Goal: Transaction & Acquisition: Book appointment/travel/reservation

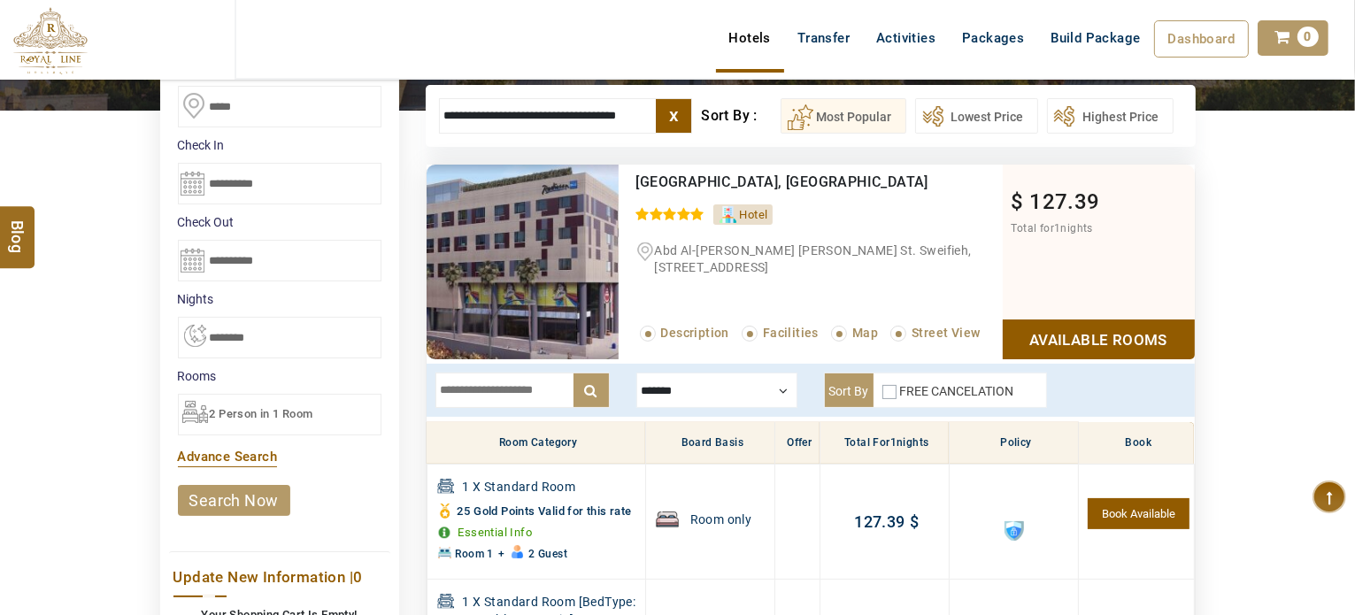
scroll to position [248, 0]
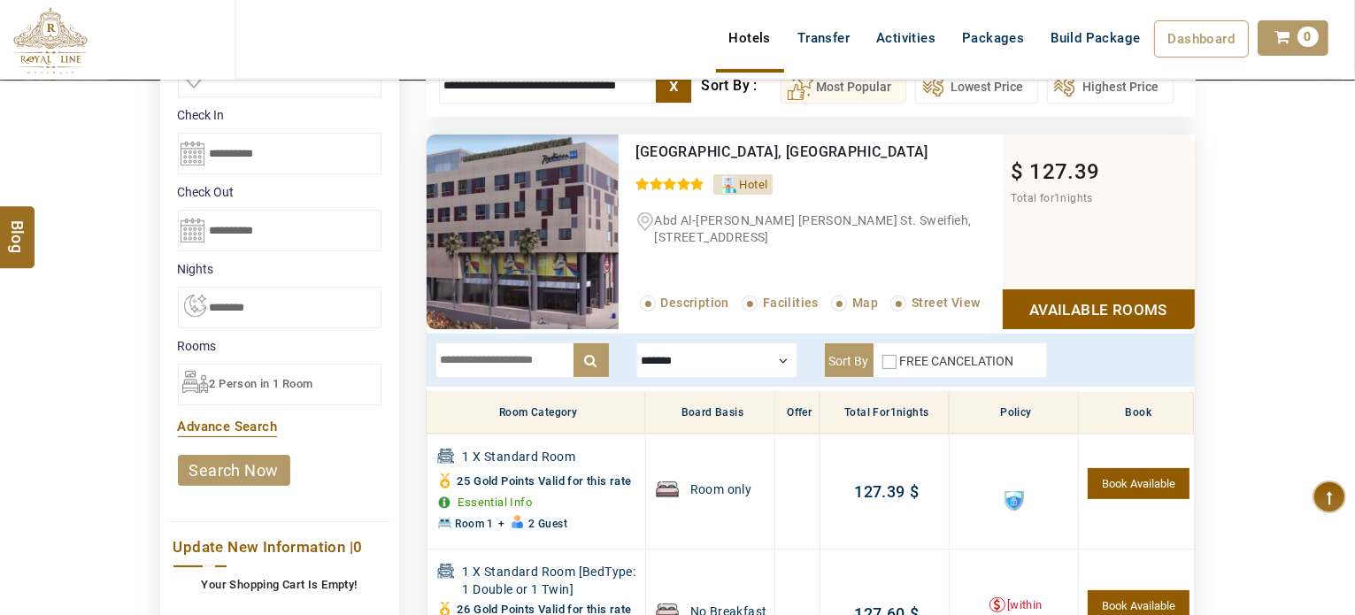
click at [266, 353] on li "Rooms 2 Person in 1 Room x Room 1 × Adults ( + 12 ) - 2 + Children ( 2y to 11y …" at bounding box center [280, 371] width 204 height 68
click at [263, 364] on div "2 Person in 1 Room" at bounding box center [280, 385] width 204 height 42
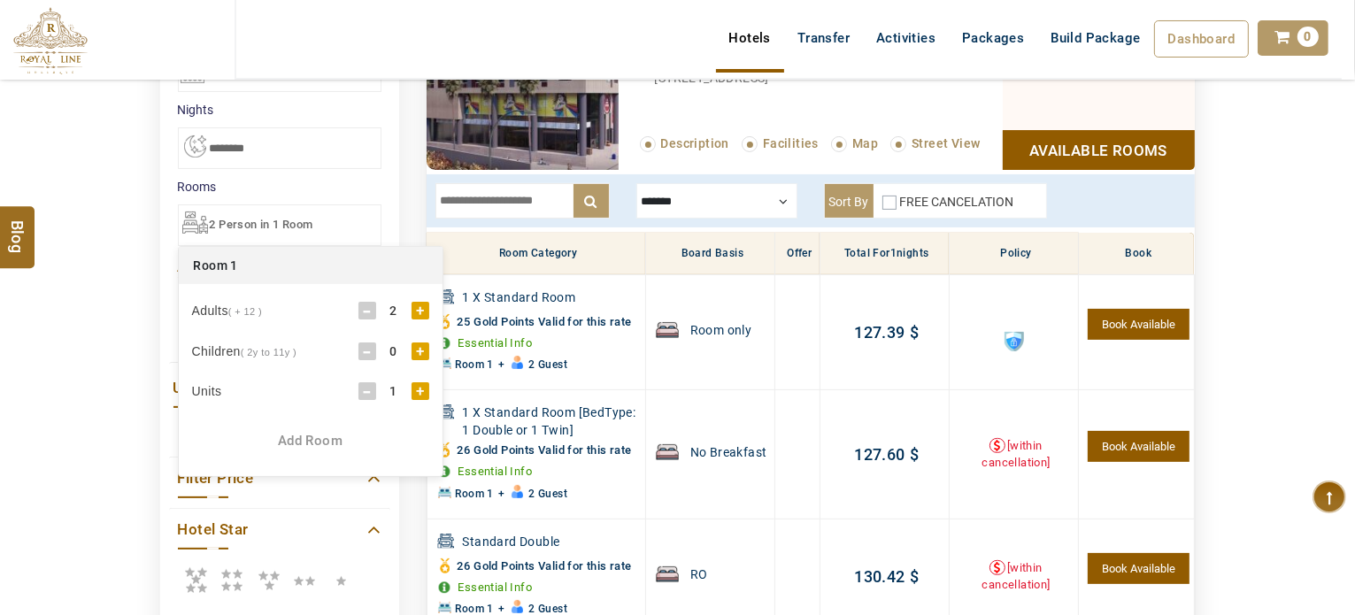
scroll to position [425, 0]
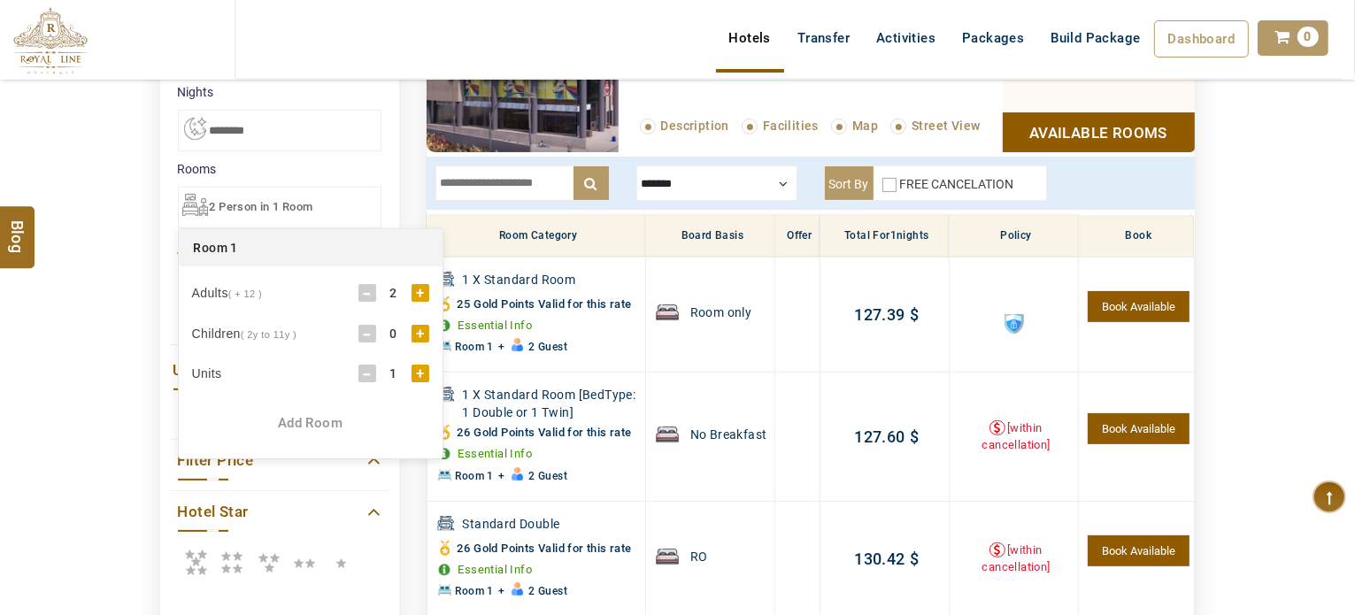
click at [318, 420] on div "Add Room" at bounding box center [311, 423] width 264 height 19
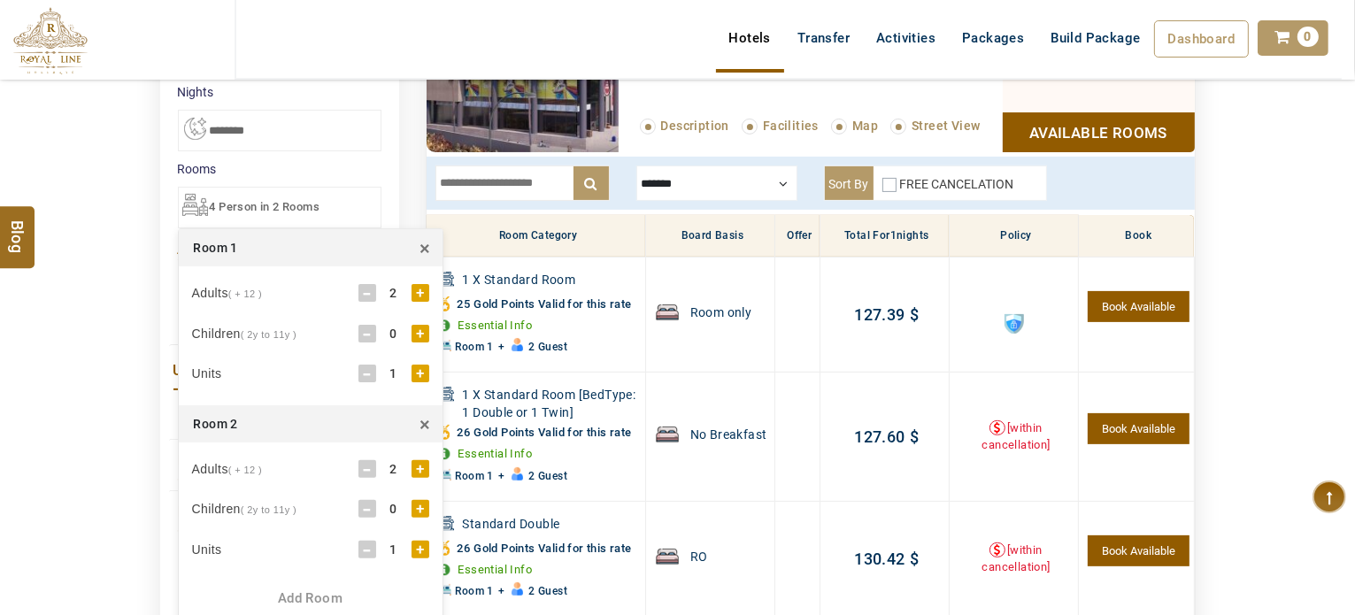
click at [290, 597] on div "Add Room" at bounding box center [311, 599] width 264 height 19
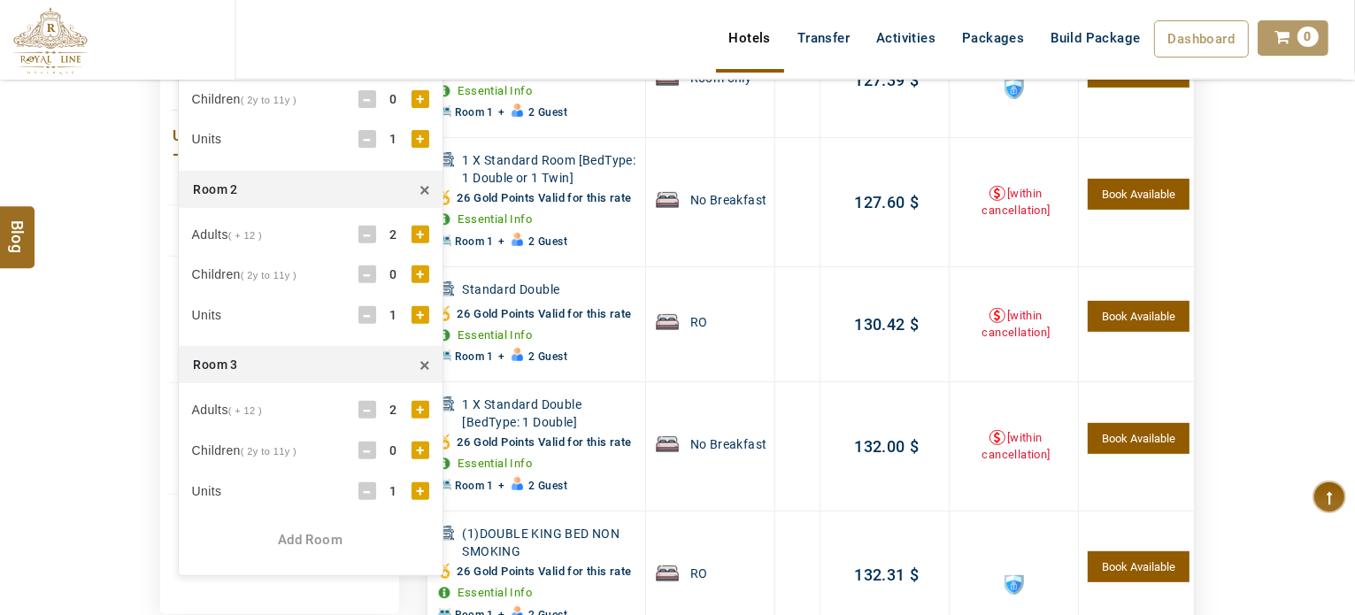
scroll to position [690, 0]
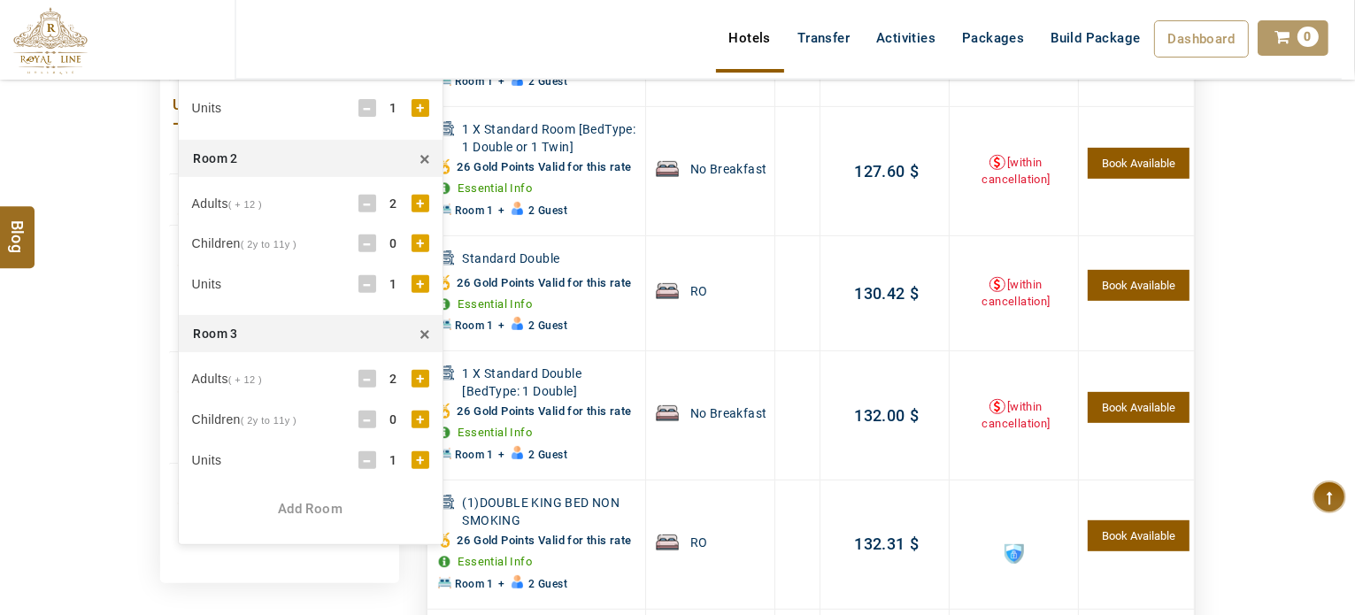
click at [320, 500] on div "Add Room" at bounding box center [311, 509] width 264 height 19
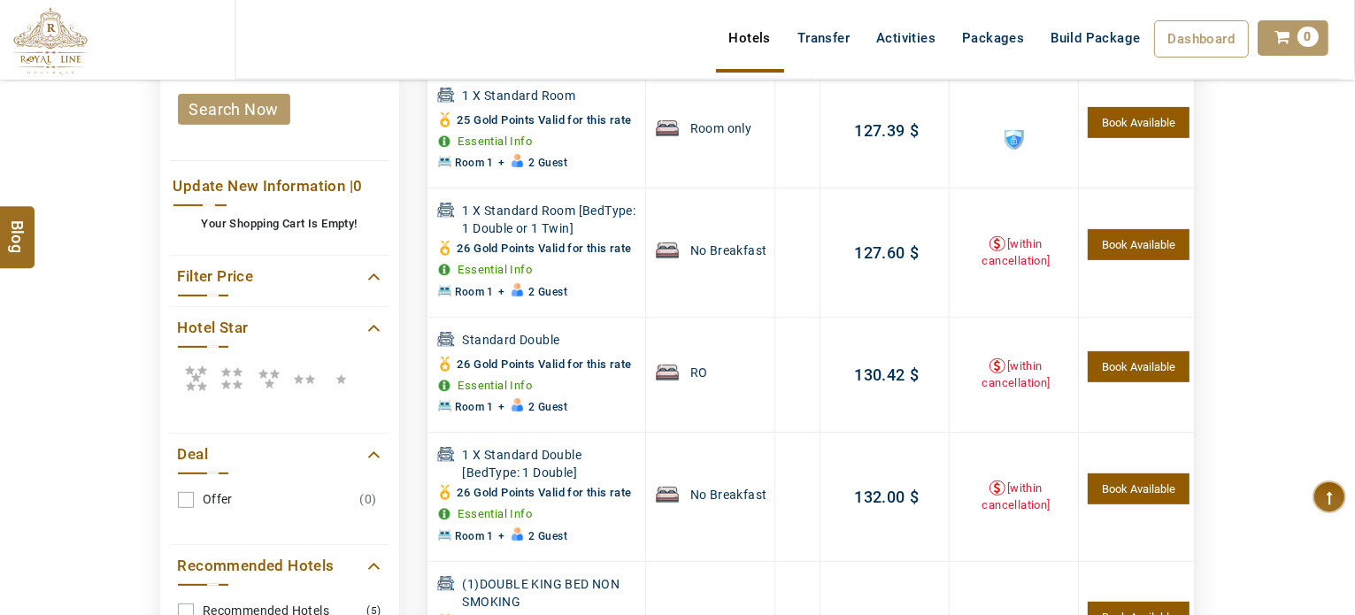
scroll to position [513, 0]
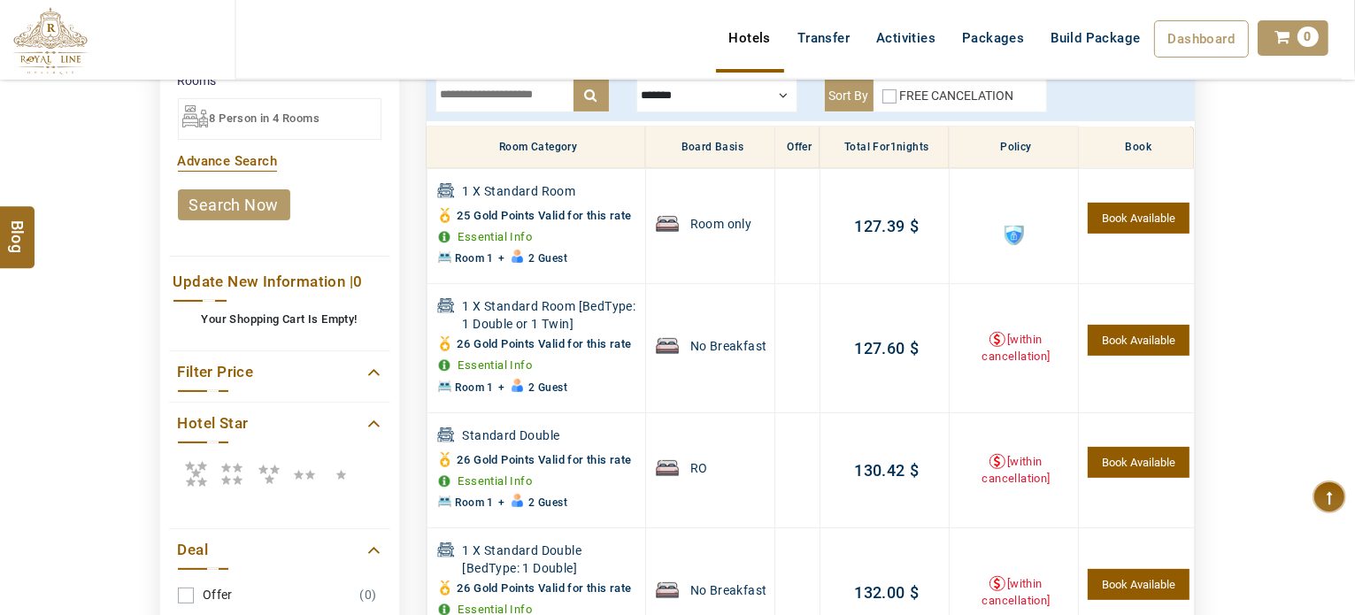
click at [262, 204] on link "search now" at bounding box center [234, 204] width 112 height 31
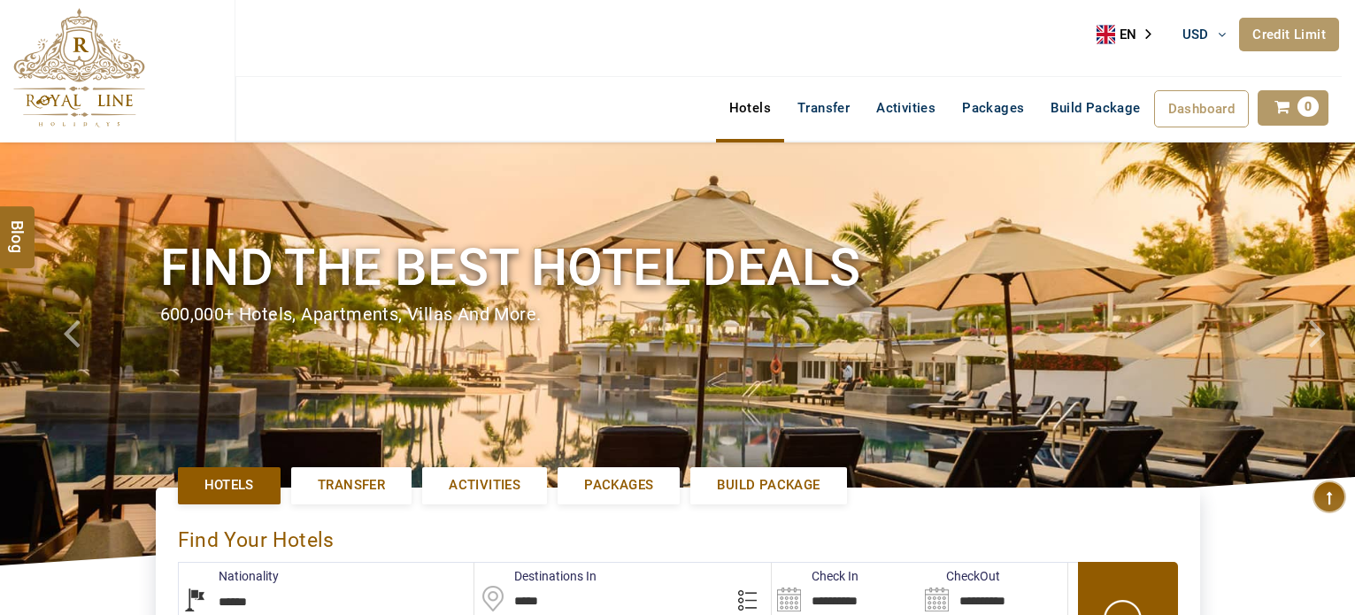
select select "******"
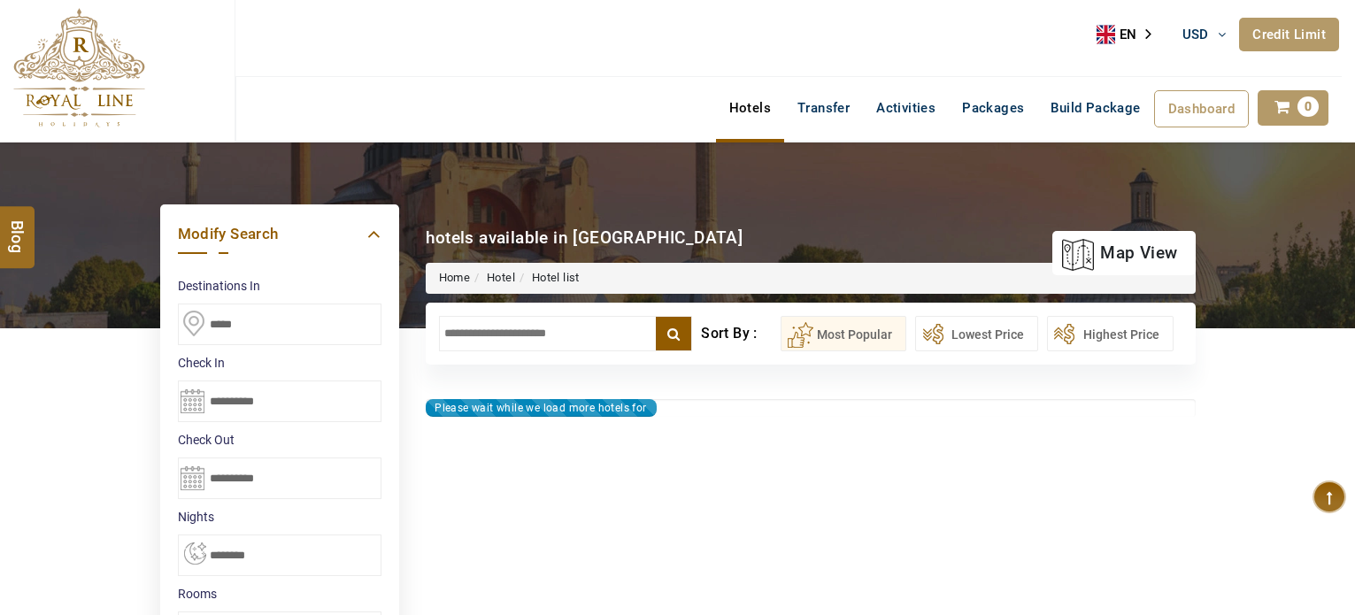
type input "**********"
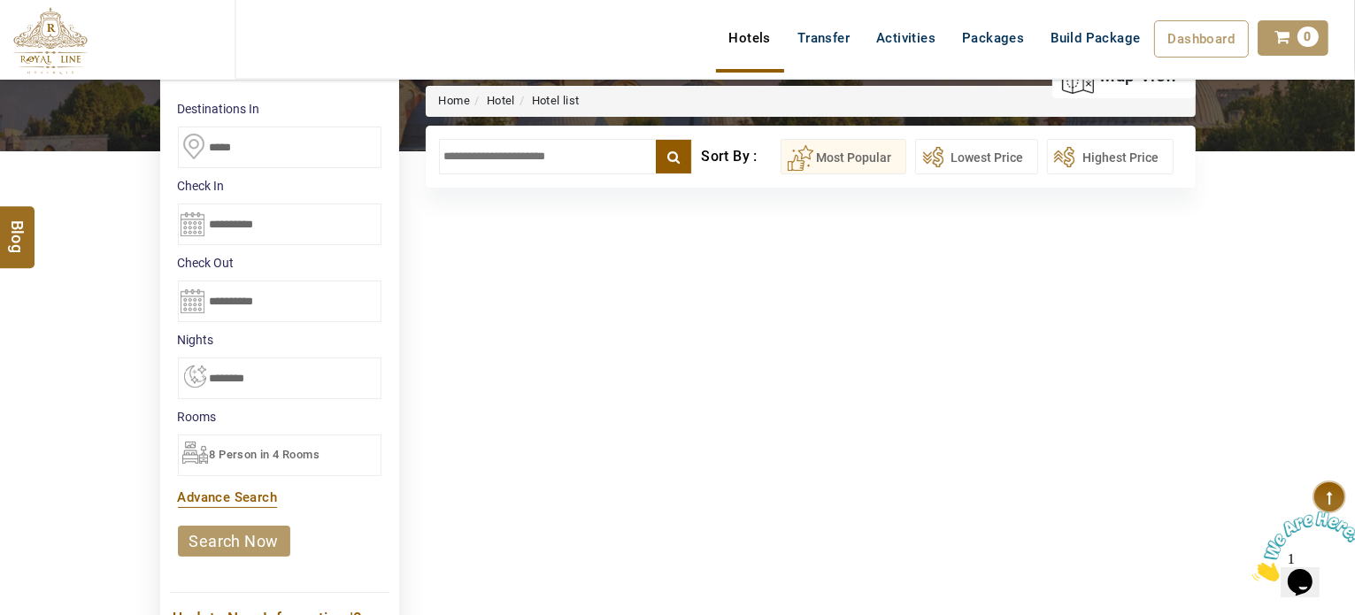
click at [237, 451] on span "8 Person in 4 Rooms" at bounding box center [265, 454] width 111 height 13
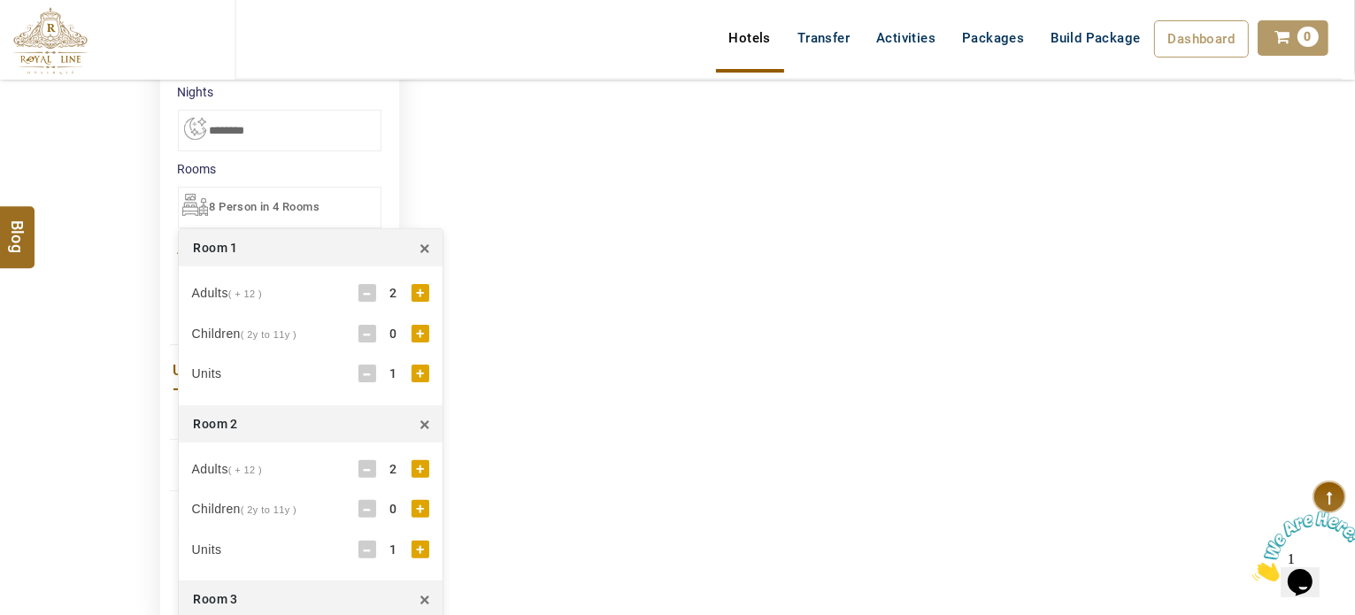
scroll to position [443, 0]
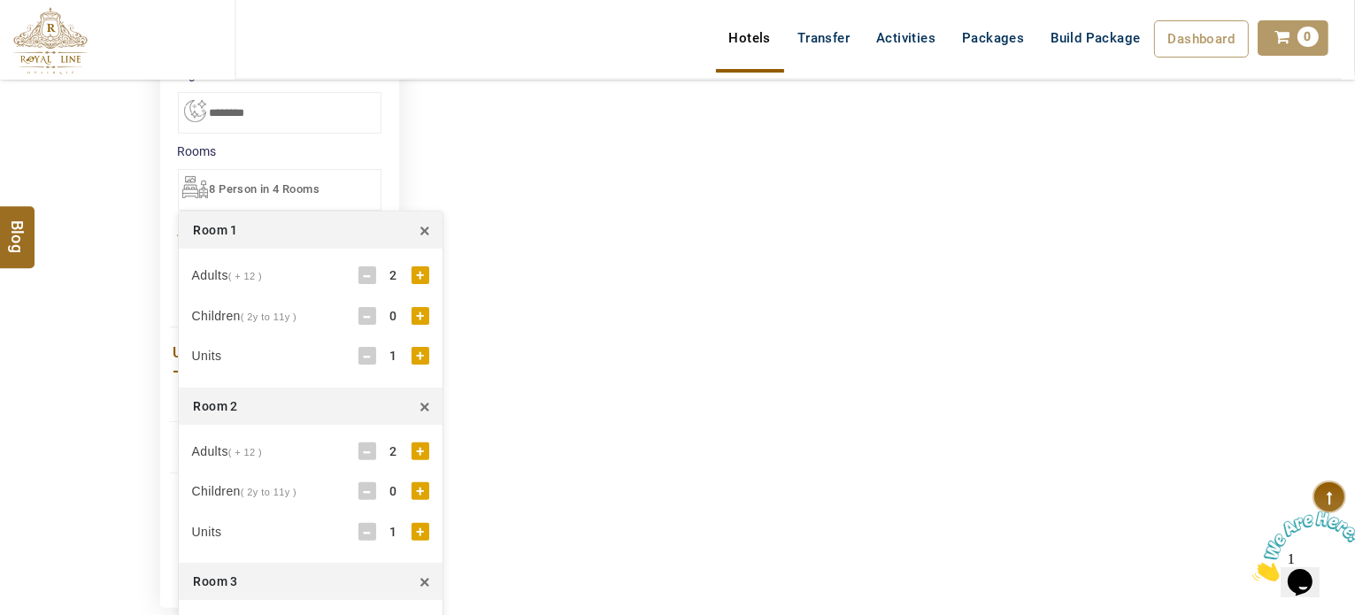
click at [409, 404] on div "Room 2 ×" at bounding box center [311, 406] width 264 height 37
click at [436, 406] on div "Room 2 ×" at bounding box center [311, 406] width 264 height 37
click at [426, 397] on span "×" at bounding box center [425, 406] width 11 height 27
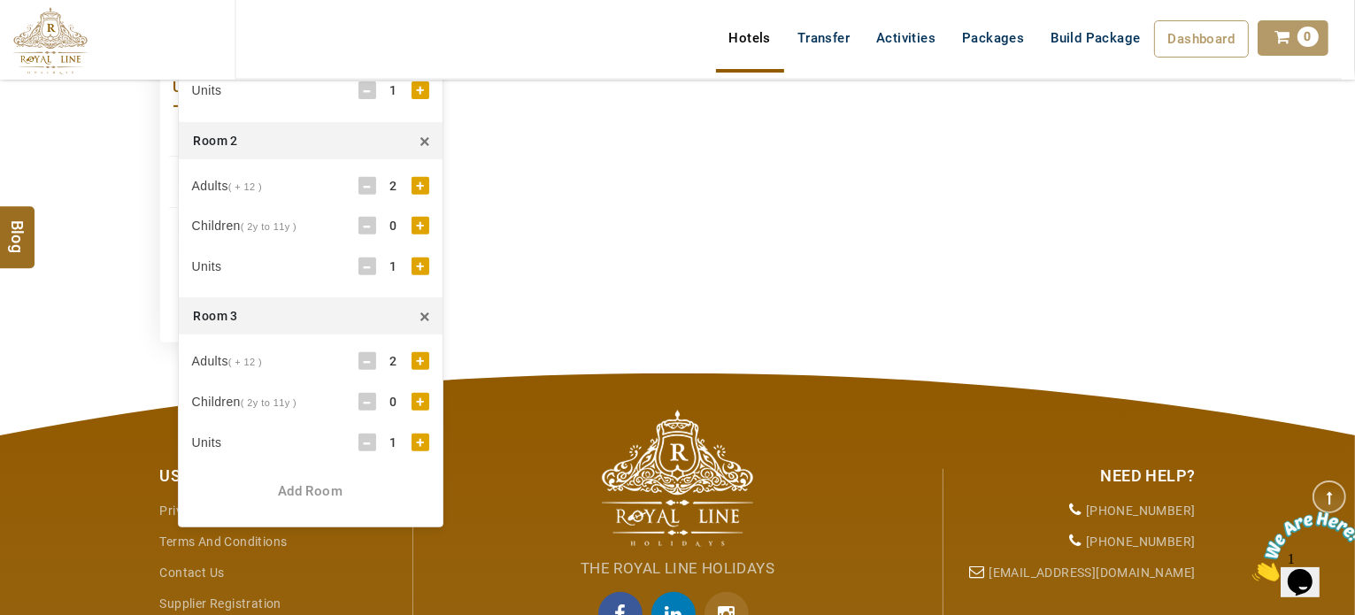
click at [531, 249] on div "**********" at bounding box center [678, 7] width 1062 height 669
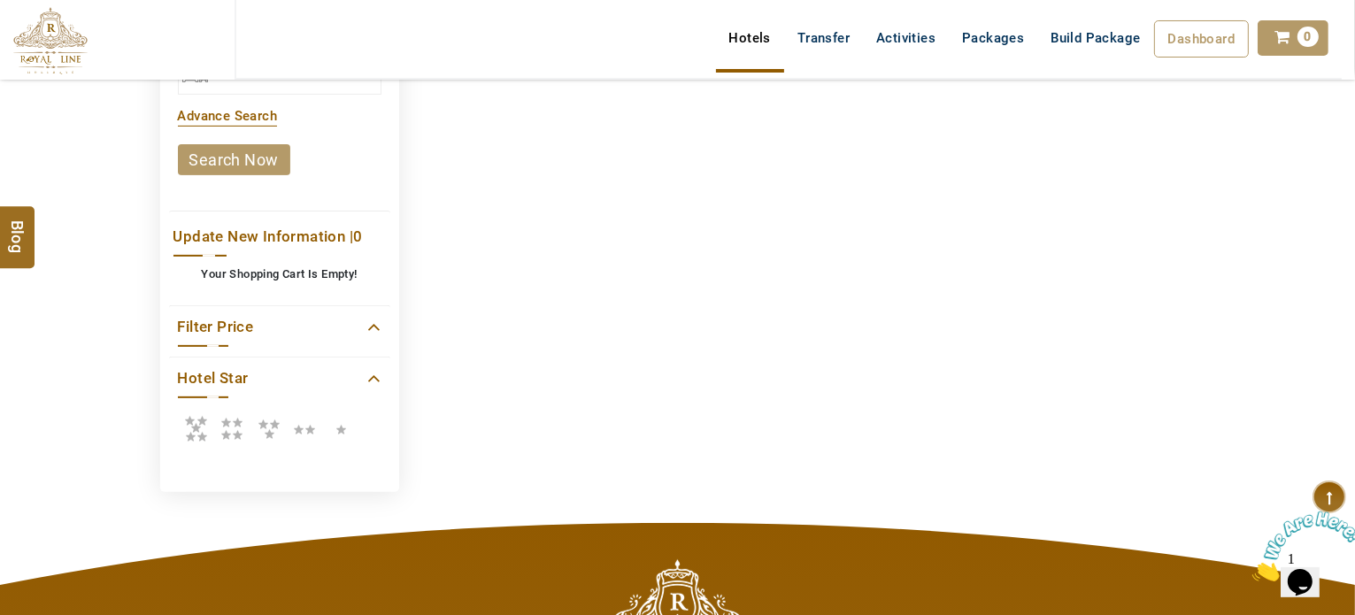
scroll to position [531, 0]
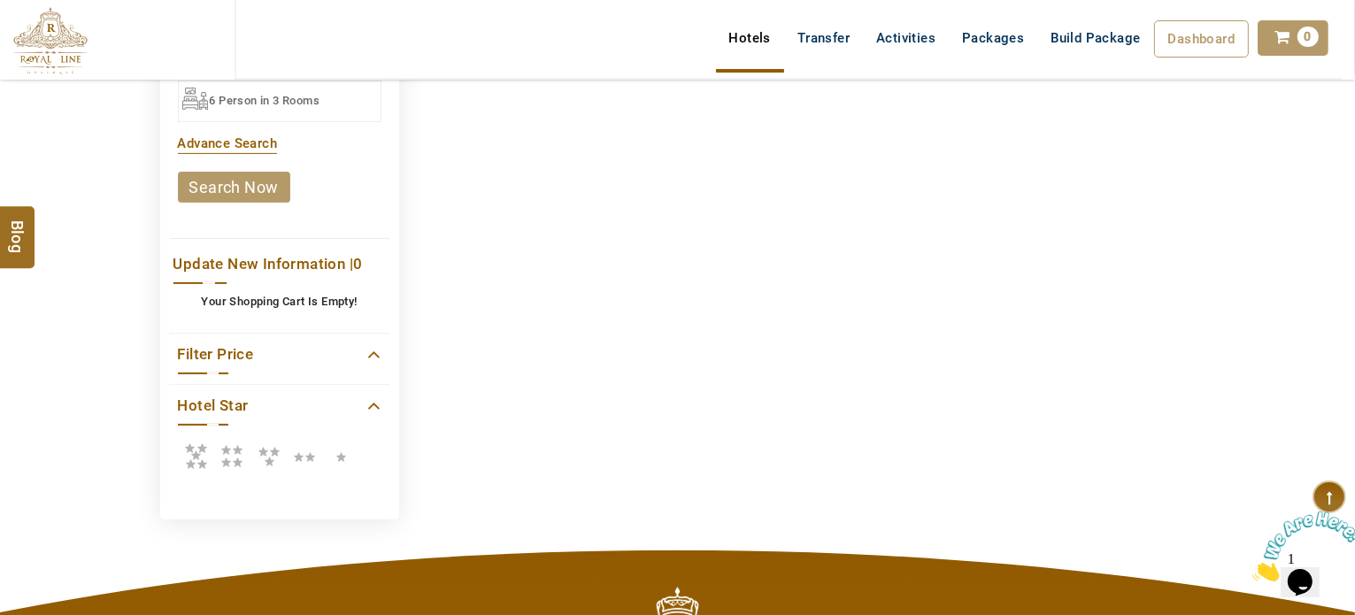
click at [225, 191] on link "search now" at bounding box center [234, 187] width 112 height 31
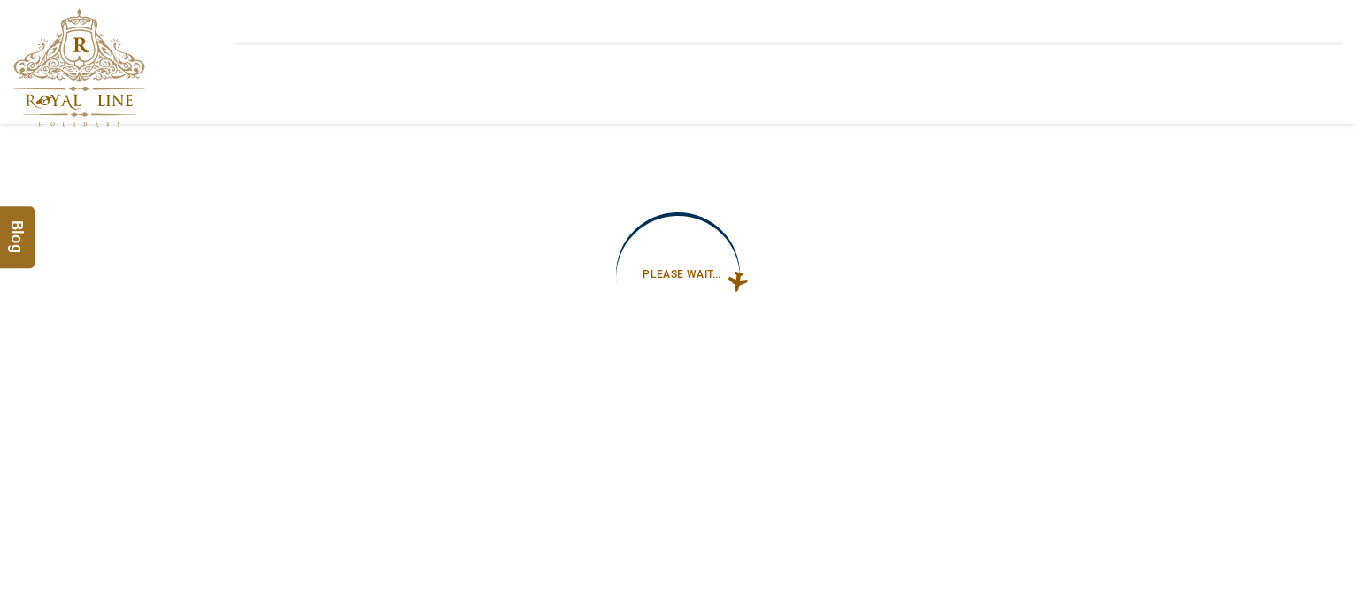
type input "**********"
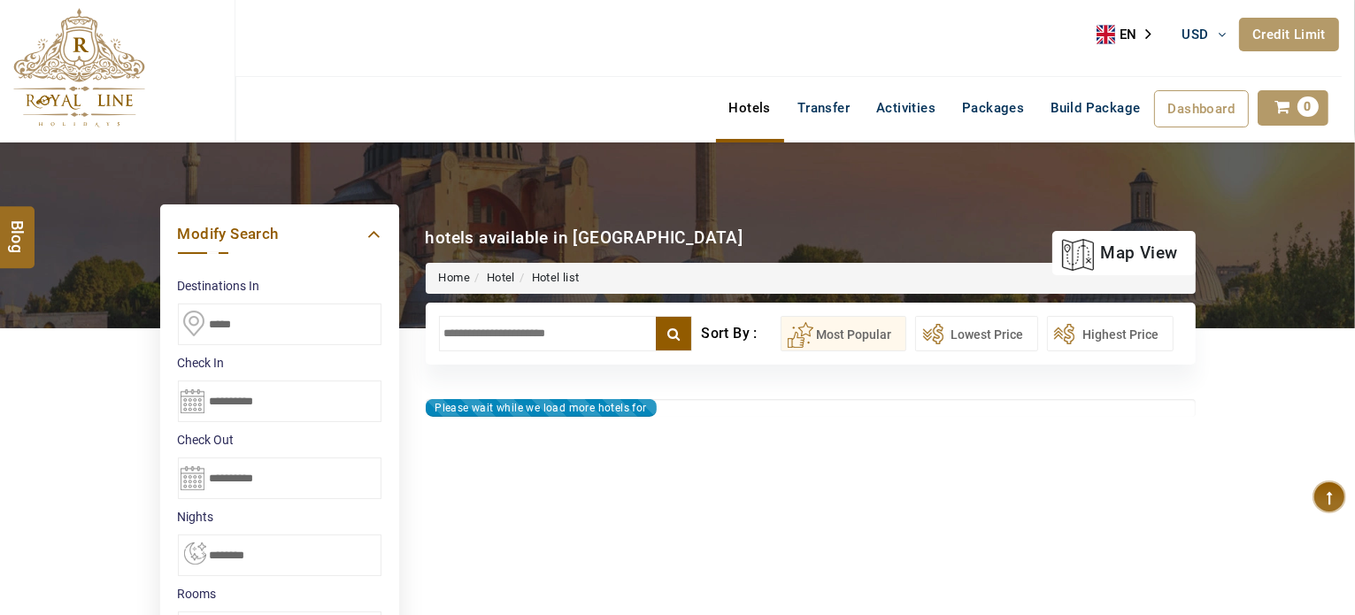
type input "**********"
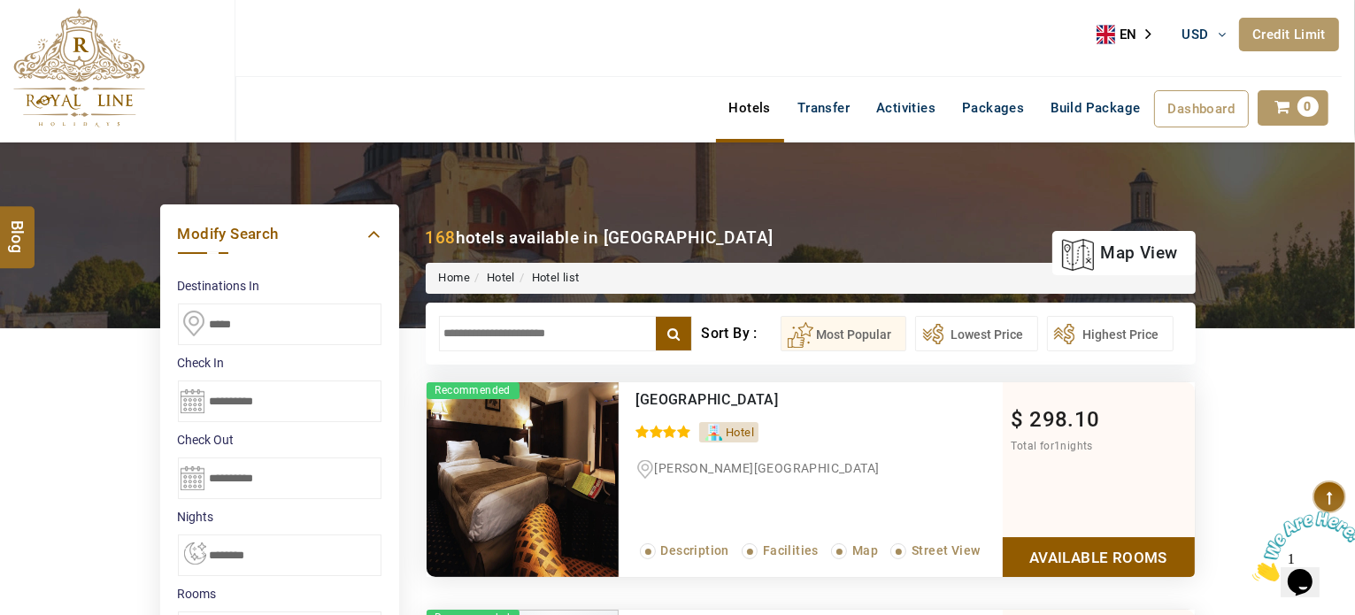
click at [486, 318] on input "text" at bounding box center [566, 333] width 254 height 35
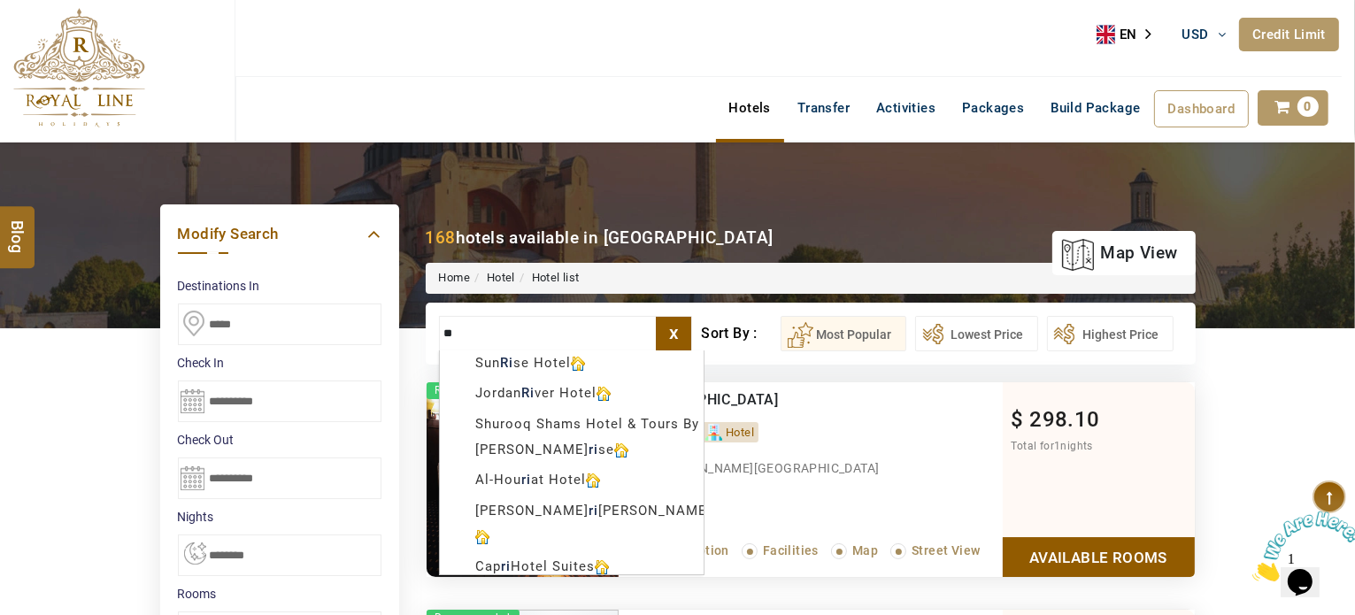
type input "*"
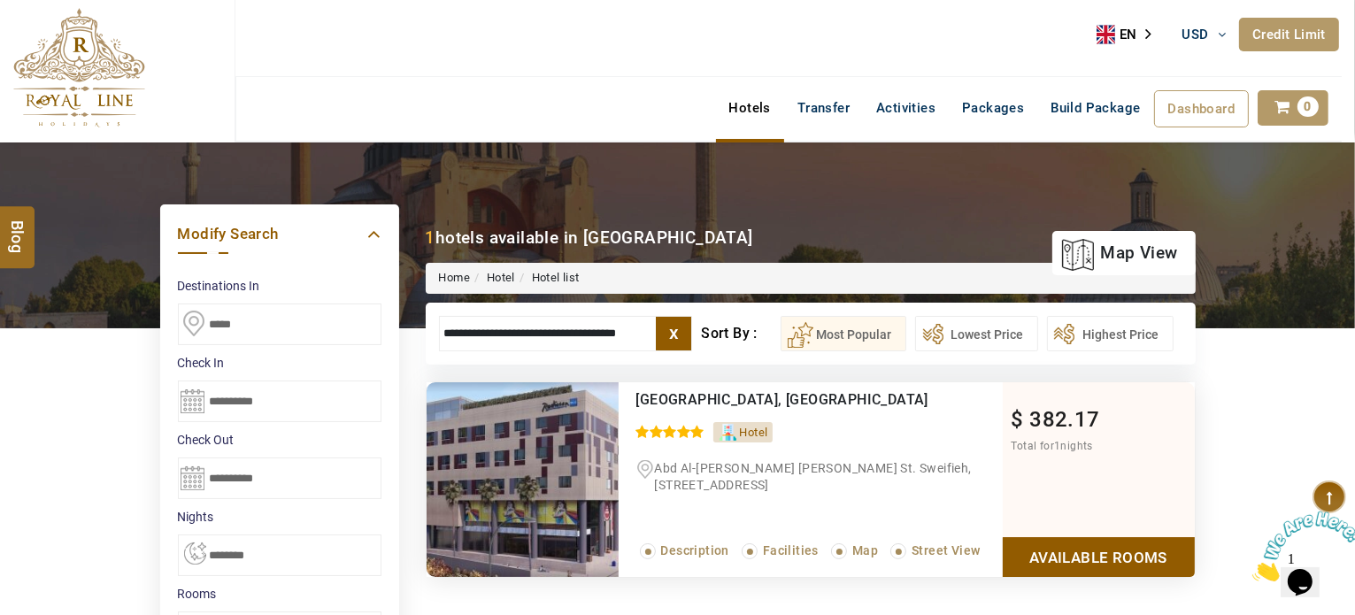
type input "**********"
click at [1030, 555] on link "Available Rooms" at bounding box center [1099, 557] width 192 height 40
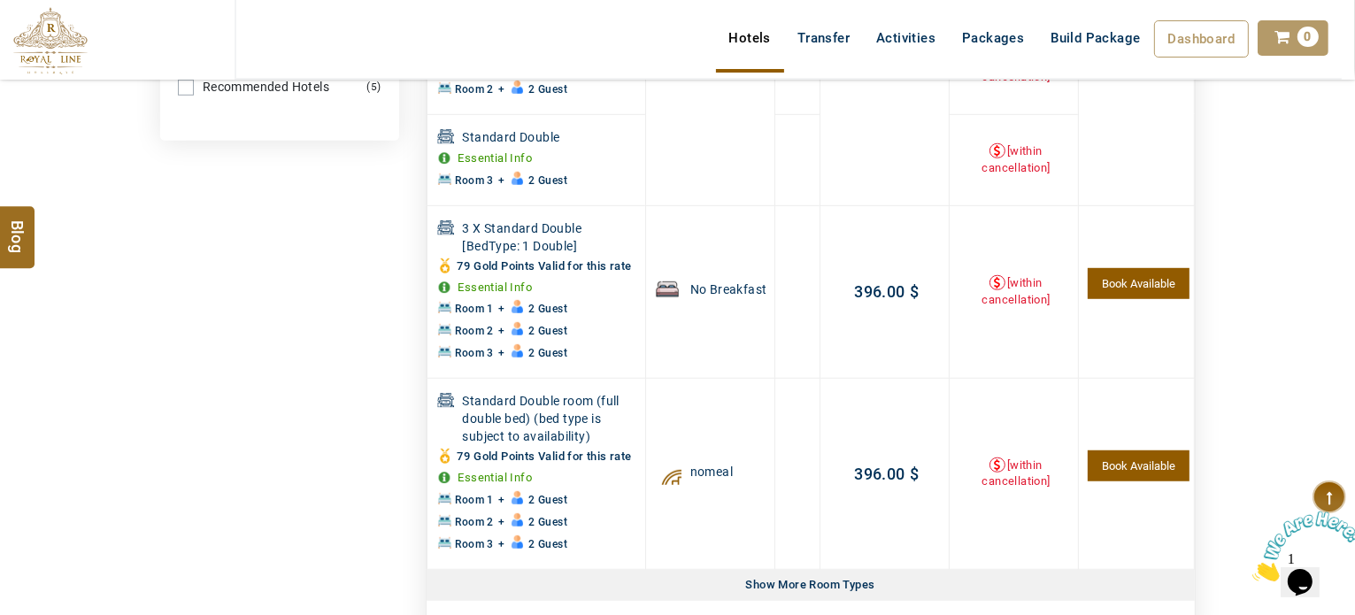
scroll to position [1310, 0]
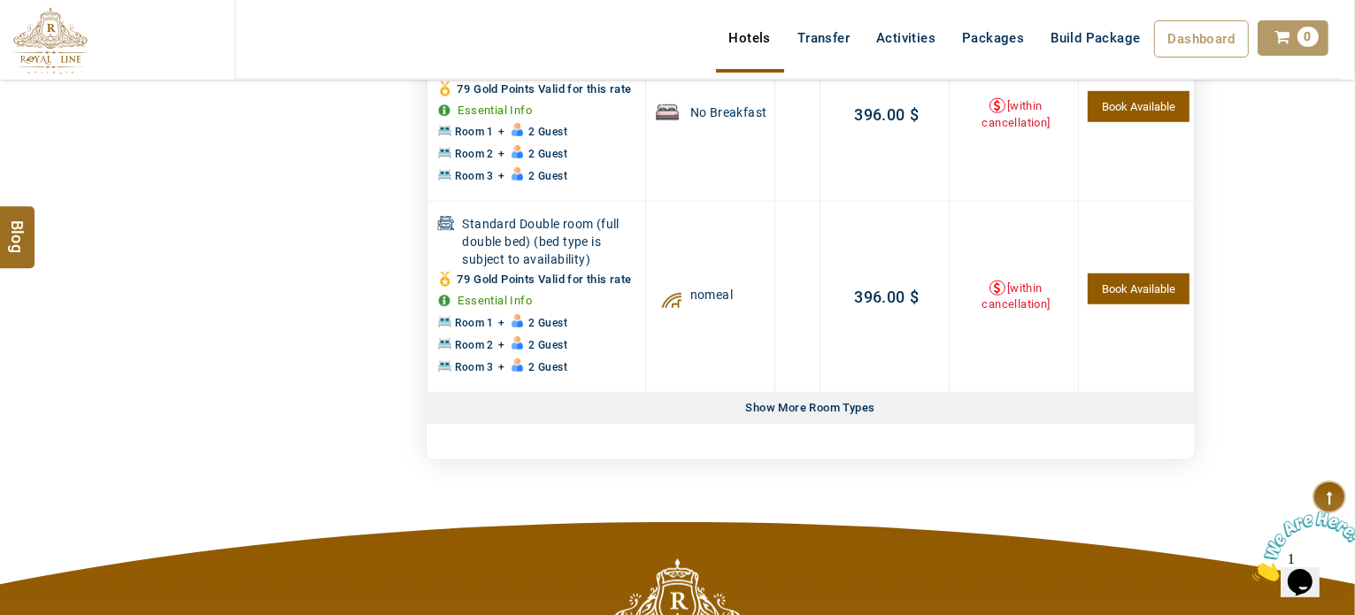
click at [883, 410] on div "Show More Room Types Show Less Rooms" at bounding box center [811, 408] width 768 height 31
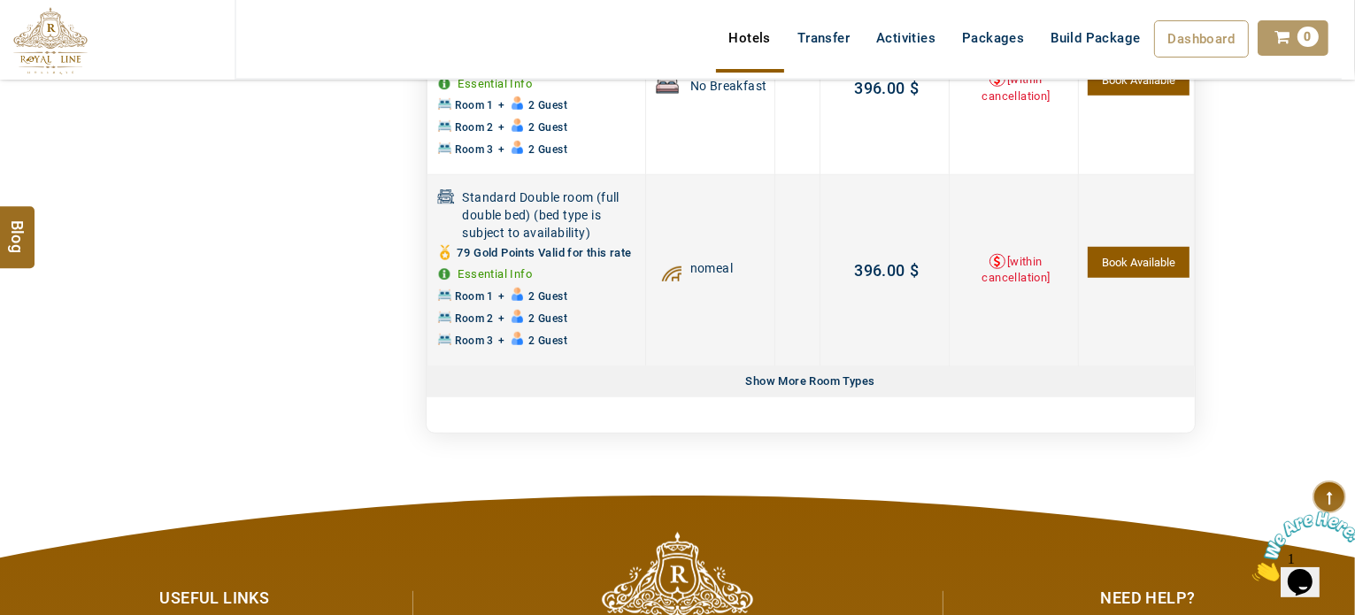
scroll to position [1284, 0]
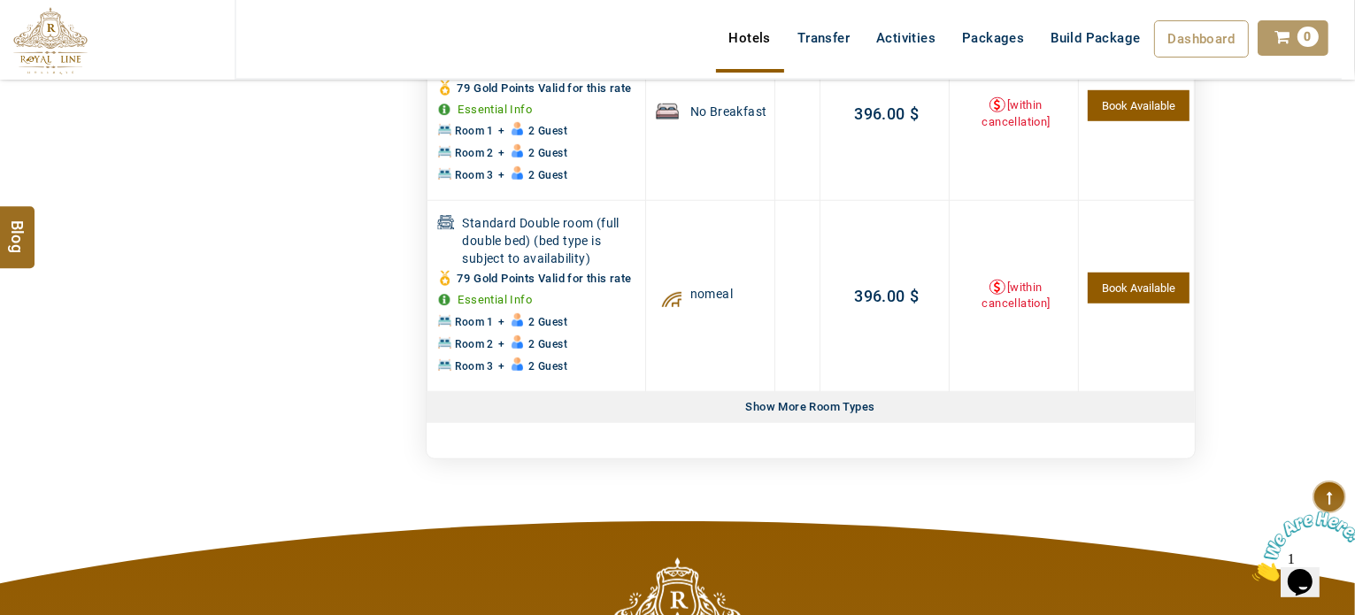
click at [857, 413] on div "Show More Room Types" at bounding box center [810, 407] width 143 height 31
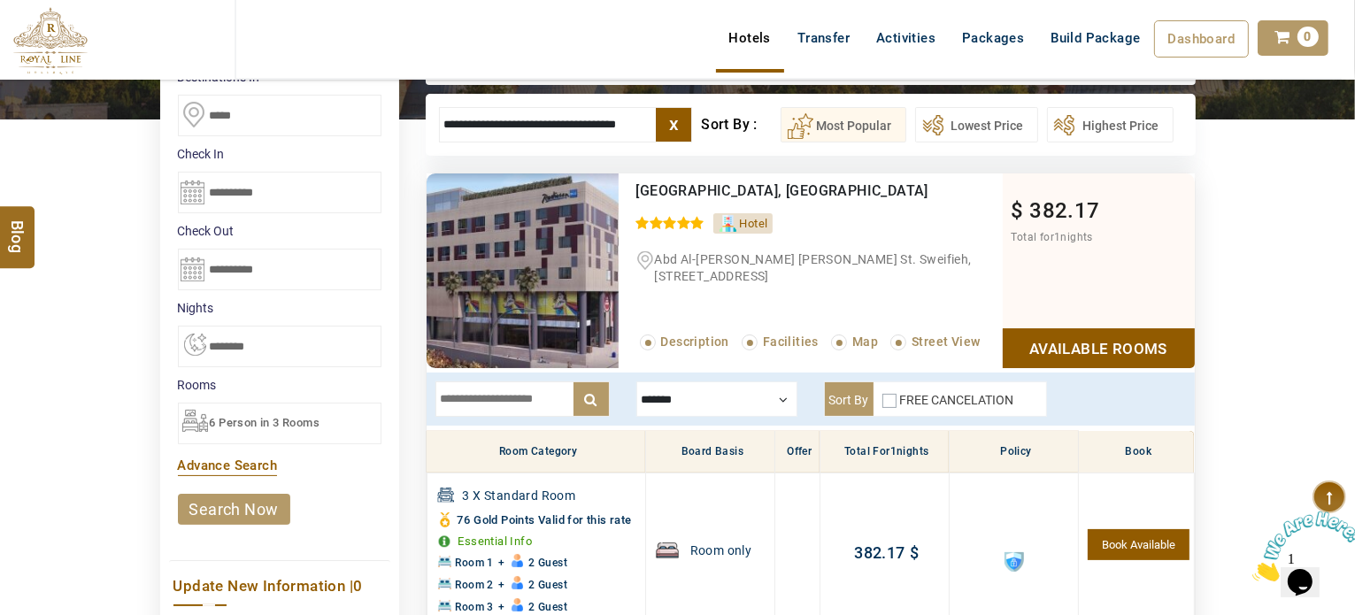
scroll to position [134, 0]
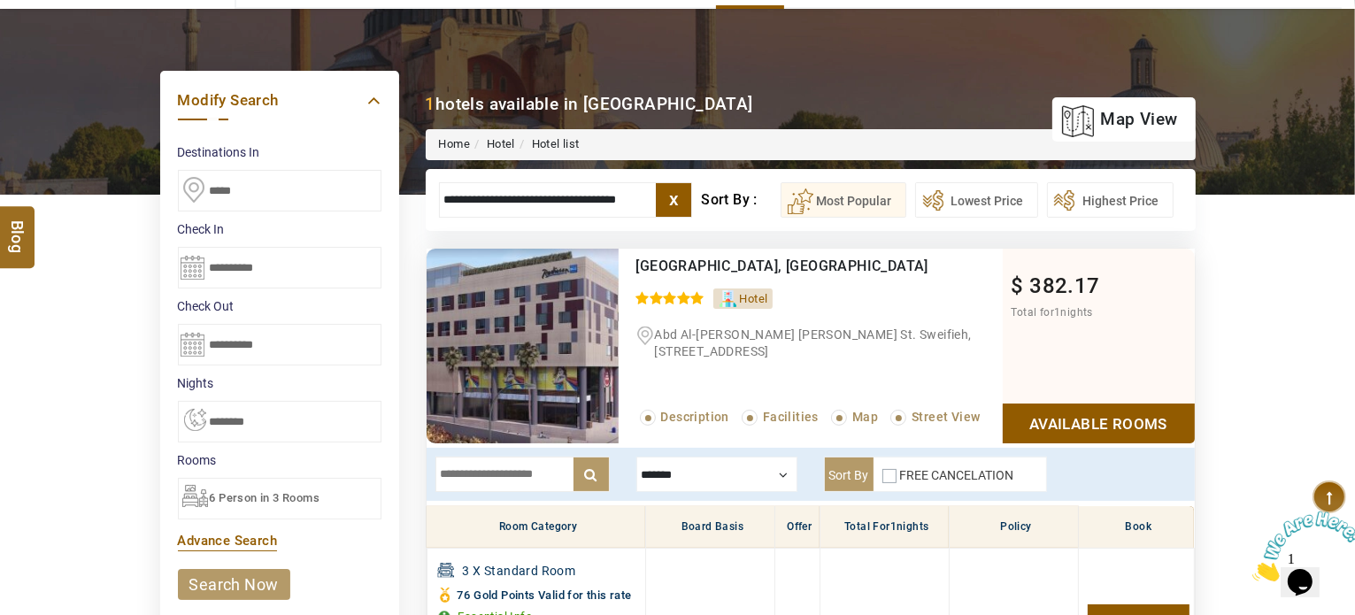
click at [235, 268] on input "**********" at bounding box center [280, 268] width 204 height 42
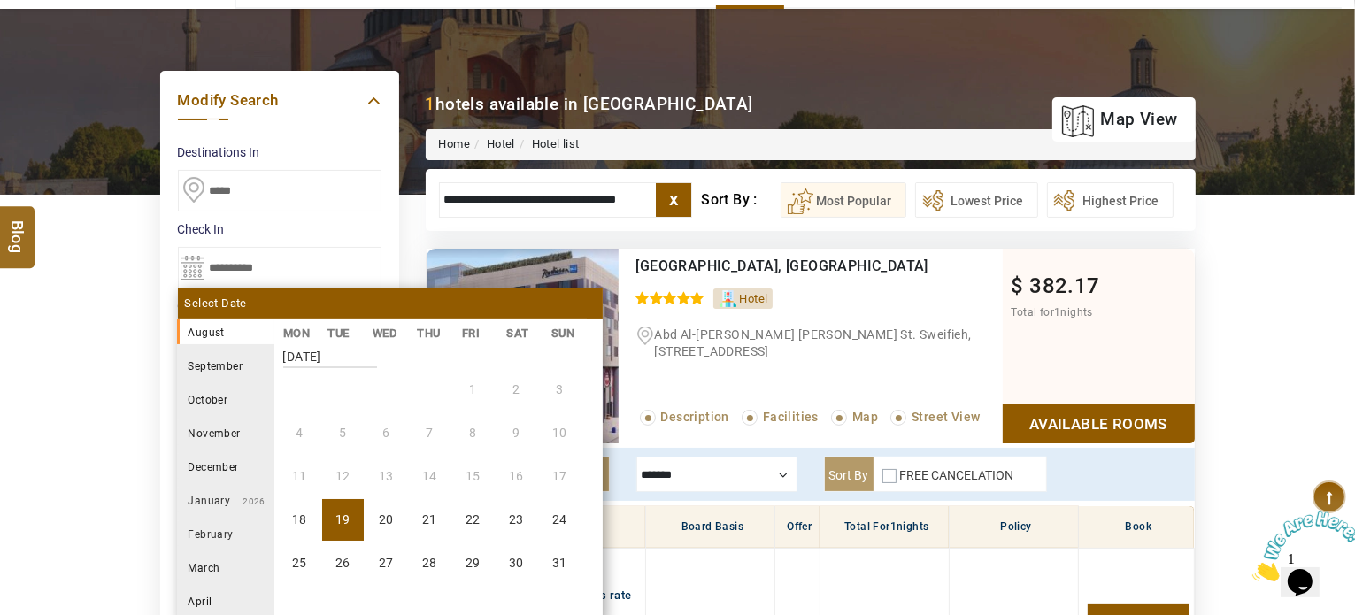
click at [328, 507] on li "19" at bounding box center [343, 520] width 42 height 42
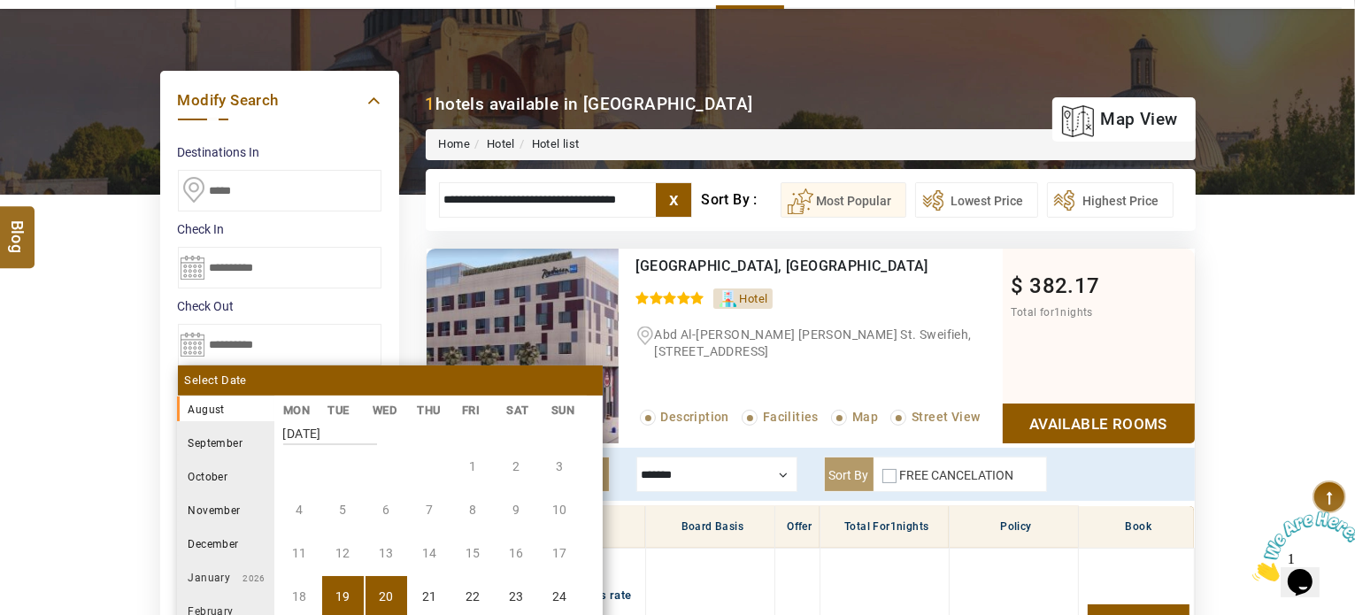
click at [383, 590] on li "20" at bounding box center [387, 597] width 42 height 42
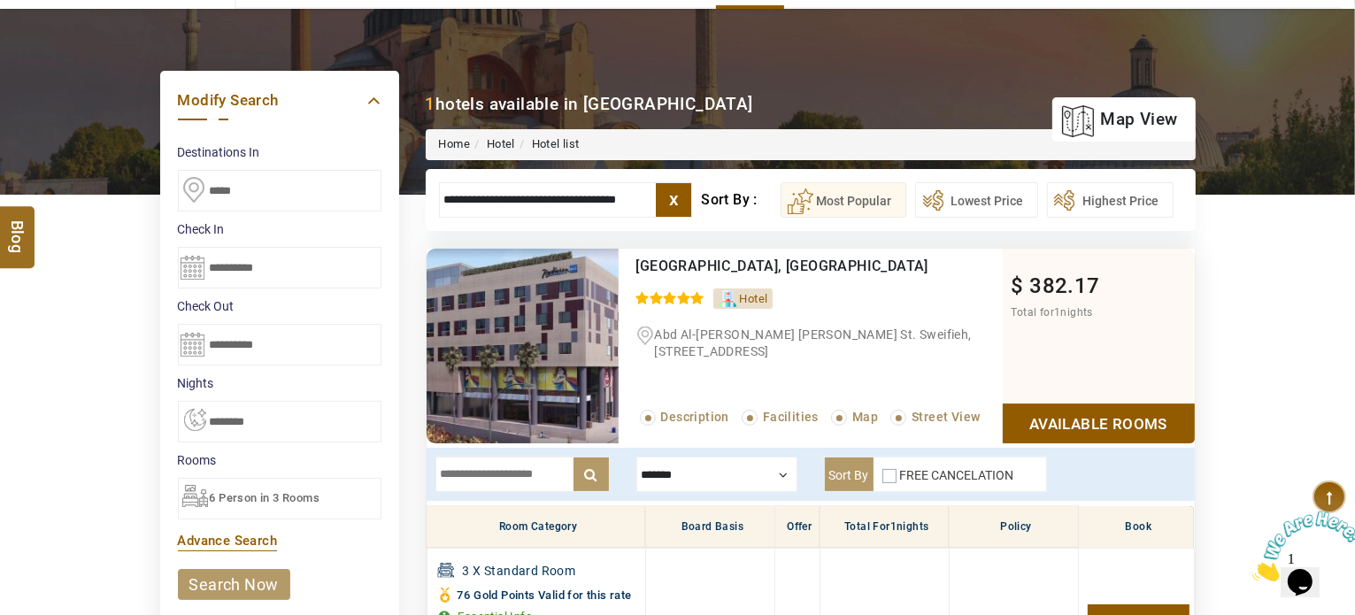
click at [240, 602] on li "search now" at bounding box center [280, 584] width 204 height 49
click at [244, 576] on link "search now" at bounding box center [234, 584] width 112 height 31
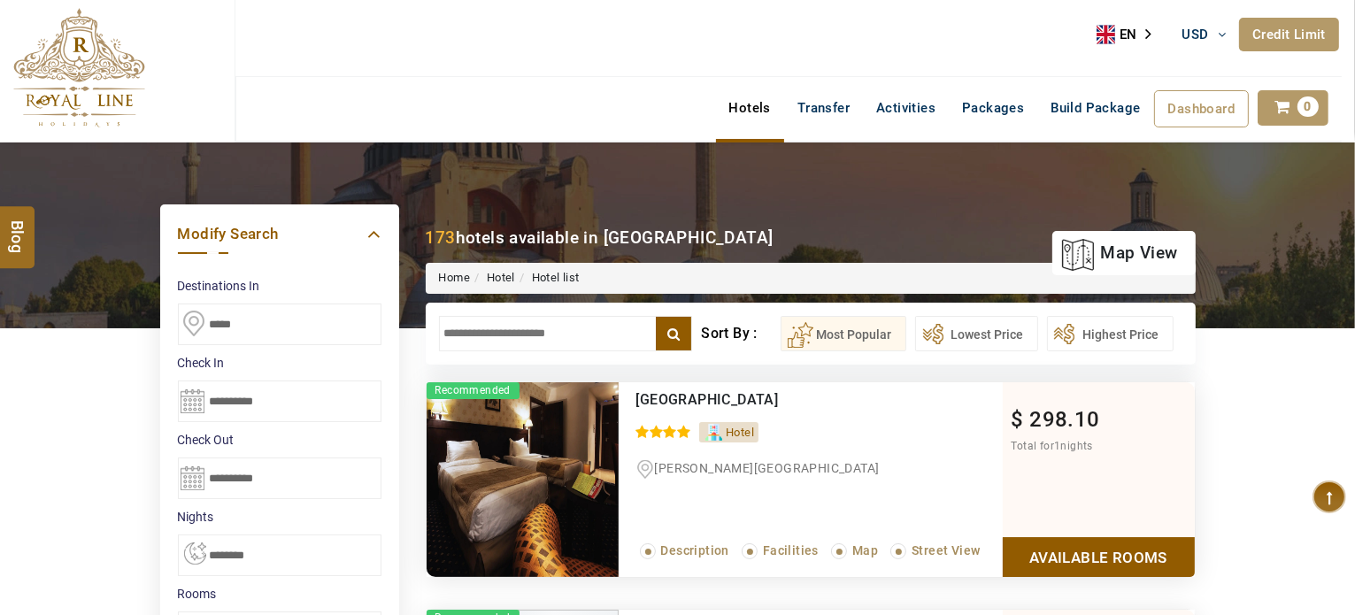
click at [564, 342] on input "text" at bounding box center [566, 333] width 254 height 35
type input "*"
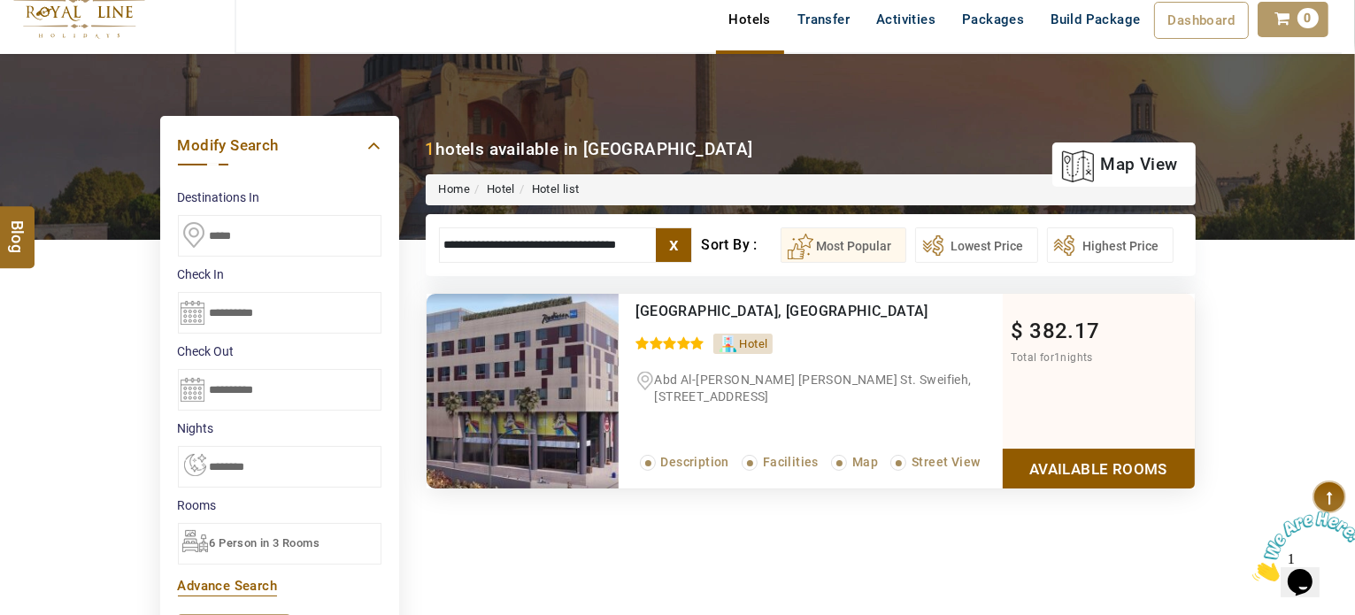
type input "**********"
click at [1087, 455] on link "Available Rooms" at bounding box center [1099, 469] width 192 height 40
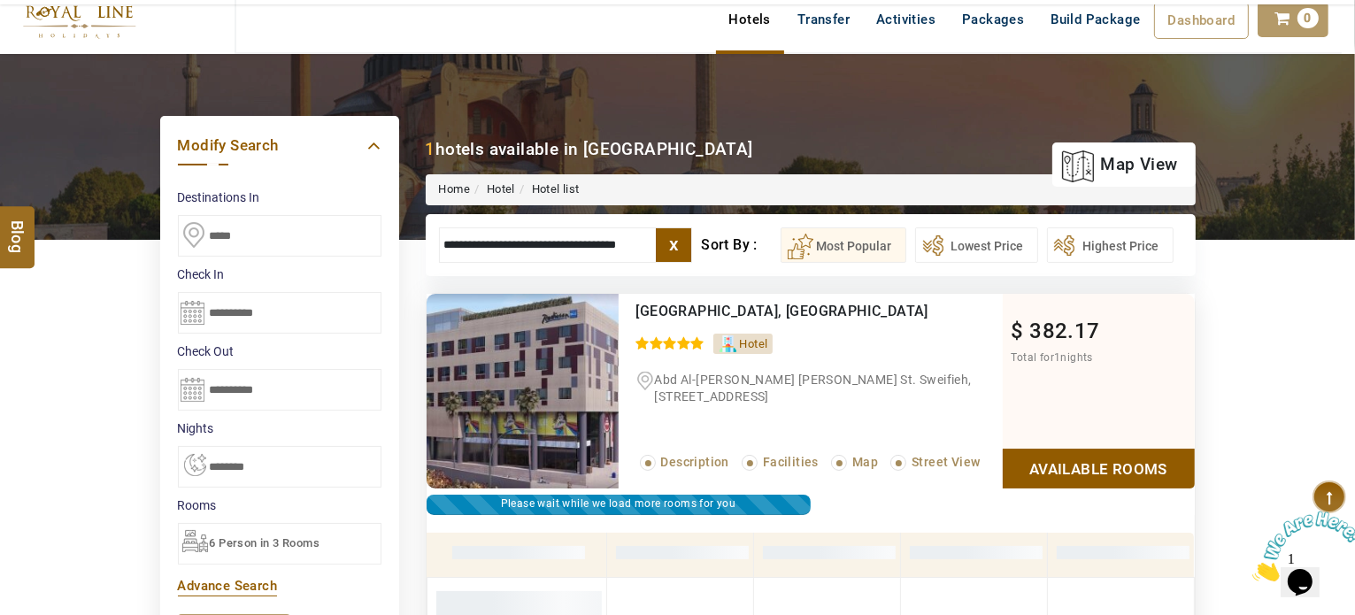
scroll to position [336, 0]
